Goal: Information Seeking & Learning: Learn about a topic

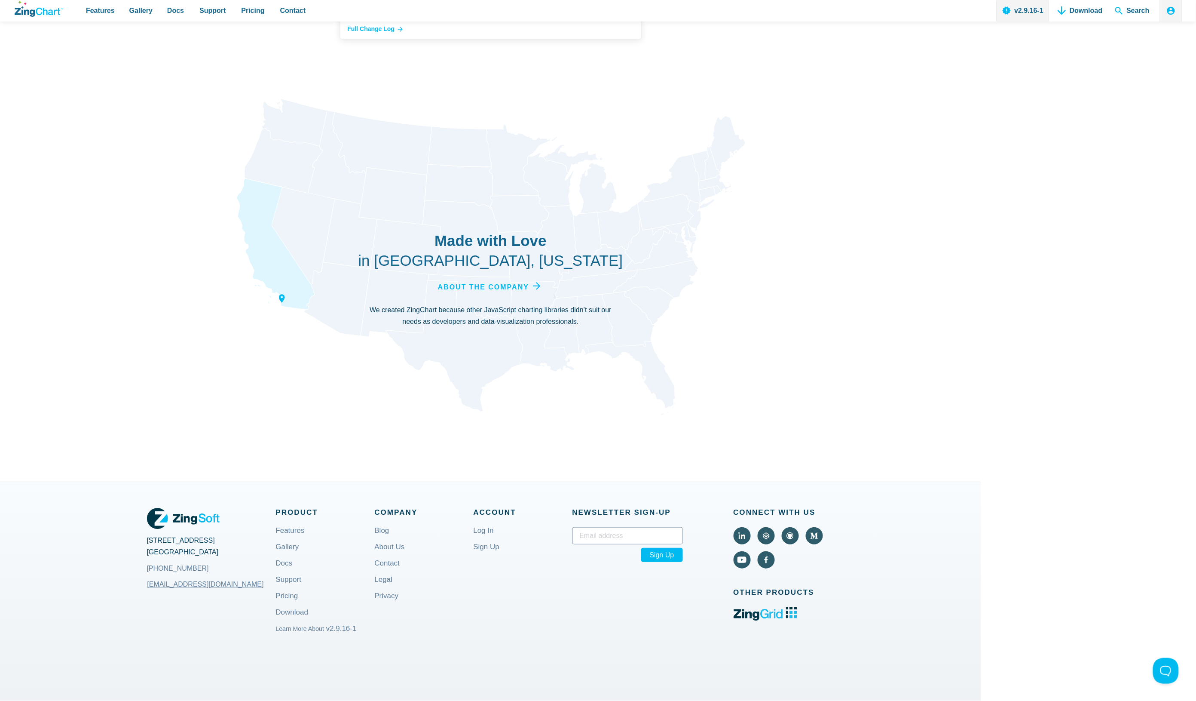
scroll to position [3041, 0]
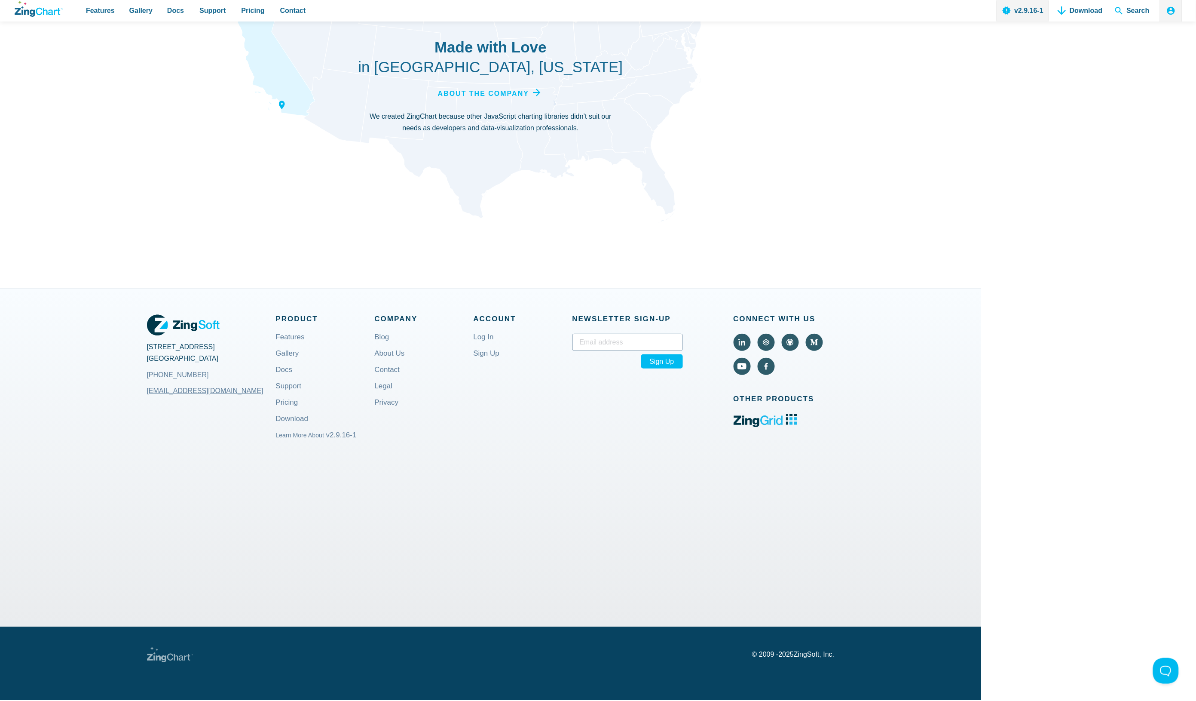
click at [786, 553] on div "2105 Garnet Avenue San Diego, CA 92109 +1 (858) 490-5281 sales@zingsoft.com Pro…" at bounding box center [491, 457] width 688 height 338
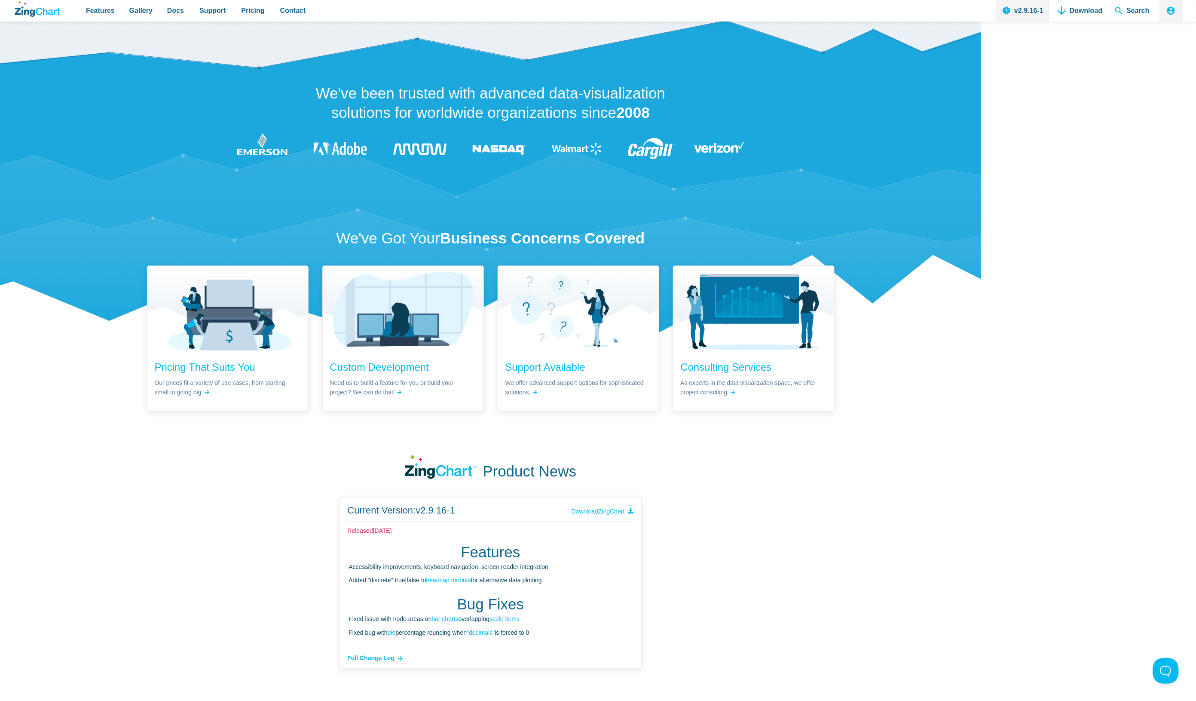
scroll to position [2074, 0]
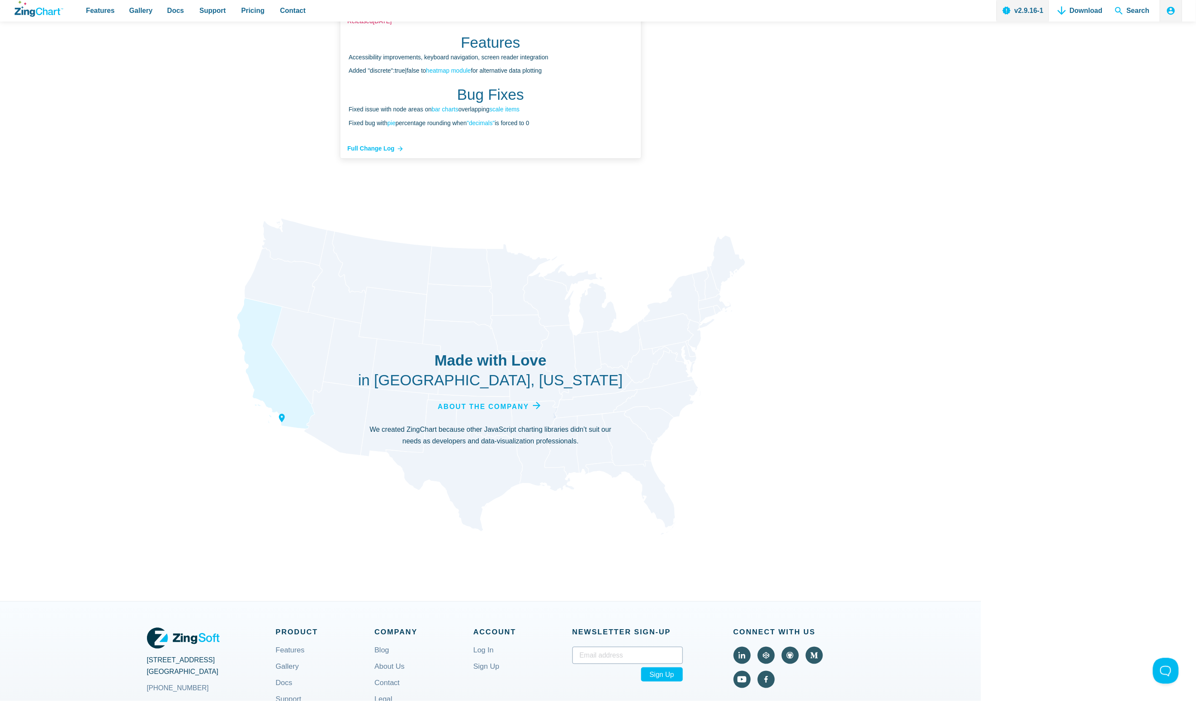
scroll to position [2901, 0]
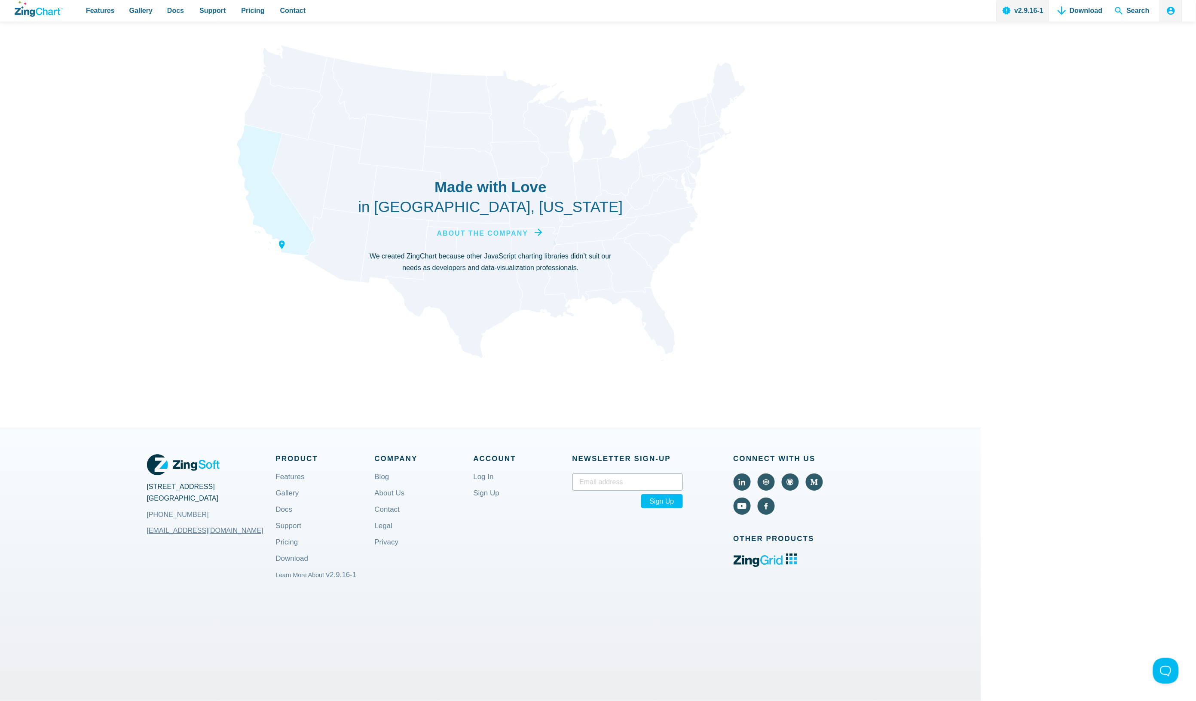
click at [486, 238] on span "About the Company" at bounding box center [482, 233] width 91 height 12
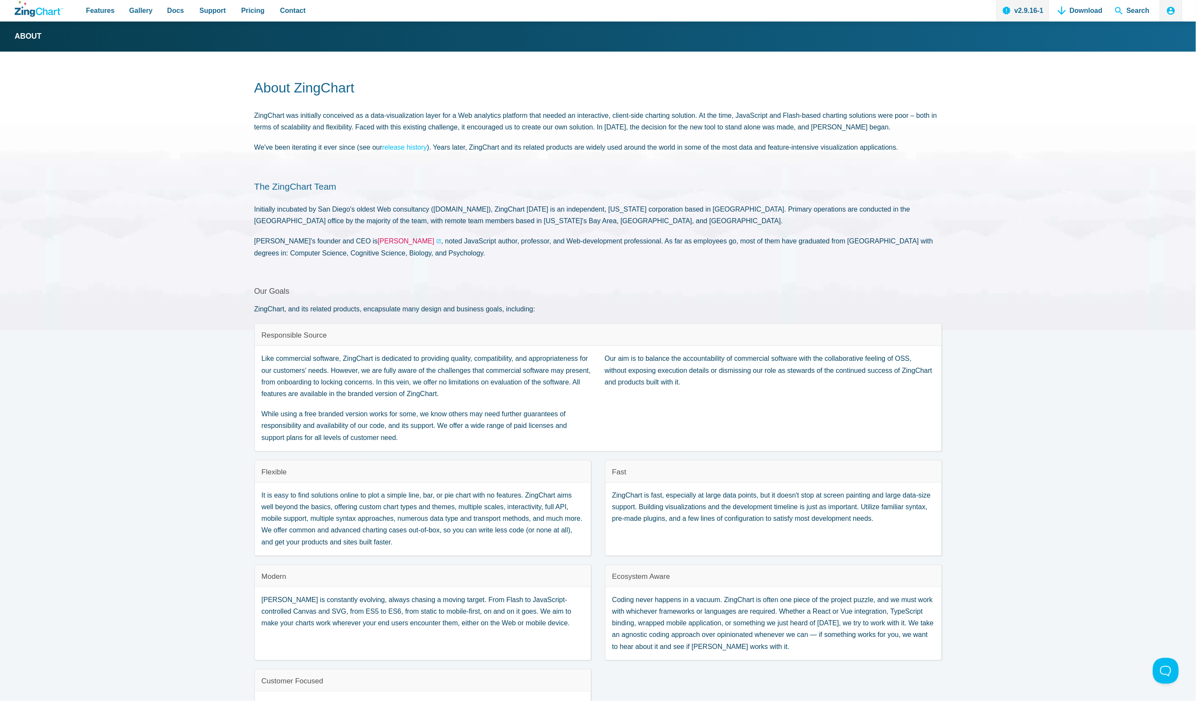
click at [378, 240] on link "[PERSON_NAME]" at bounding box center [410, 241] width 64 height 12
